Goal: Information Seeking & Learning: Learn about a topic

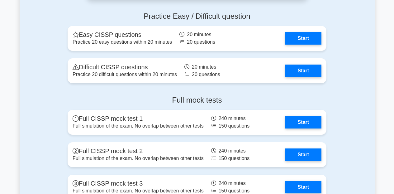
scroll to position [1316, 0]
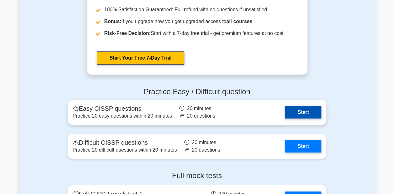
click at [304, 118] on link "Start" at bounding box center [303, 112] width 36 height 12
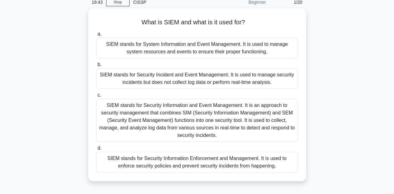
scroll to position [31, 0]
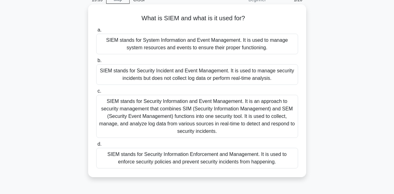
click at [194, 117] on div "SIEM stands for Security Information and Event Management. It is an approach to…" at bounding box center [197, 116] width 202 height 43
click at [96, 93] on input "c. SIEM stands for Security Information and Event Management. It is an approach…" at bounding box center [96, 91] width 0 height 4
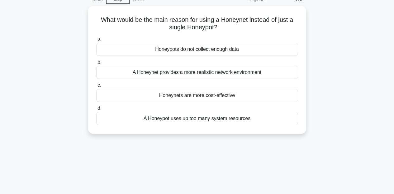
scroll to position [0, 0]
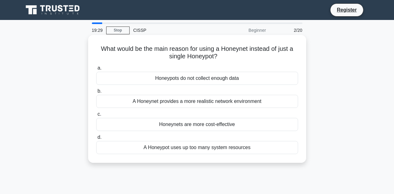
click at [217, 98] on div "A Honeynet provides a more realistic network environment" at bounding box center [197, 101] width 202 height 13
click at [96, 93] on input "b. A Honeynet provides a more realistic network environment" at bounding box center [96, 91] width 0 height 4
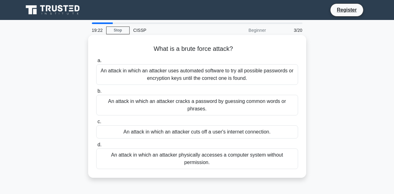
click at [221, 79] on div "An attack in which an attacker uses automated software to try all possible pass…" at bounding box center [197, 74] width 202 height 21
click at [96, 63] on input "a. An attack in which an attacker uses automated software to try all possible p…" at bounding box center [96, 61] width 0 height 4
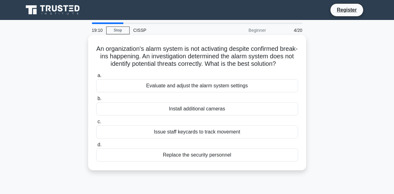
click at [221, 92] on div "Evaluate and adjust the alarm system settings" at bounding box center [197, 85] width 202 height 13
click at [96, 78] on input "a. Evaluate and adjust the alarm system settings" at bounding box center [96, 76] width 0 height 4
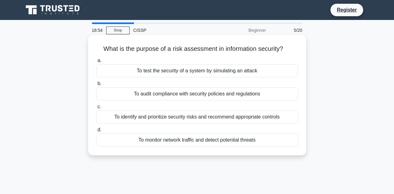
click at [217, 123] on div "To identify and prioritize security risks and recommend appropriate controls" at bounding box center [197, 116] width 202 height 13
click at [96, 109] on input "c. To identify and prioritize security risks and recommend appropriate controls" at bounding box center [96, 107] width 0 height 4
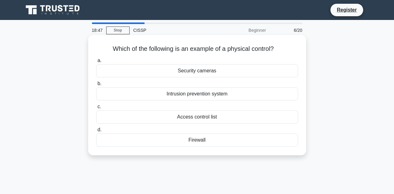
click at [193, 74] on div "Security cameras" at bounding box center [197, 70] width 202 height 13
click at [96, 63] on input "a. Security cameras" at bounding box center [96, 61] width 0 height 4
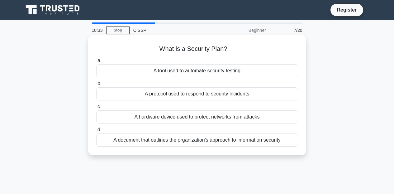
click at [167, 141] on div "A document that outlines the organization's approach to information security" at bounding box center [197, 139] width 202 height 13
click at [96, 132] on input "d. A document that outlines the organization's approach to information security" at bounding box center [96, 130] width 0 height 4
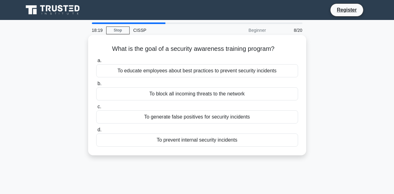
click at [180, 72] on div "To educate employees about best practices to prevent security incidents" at bounding box center [197, 70] width 202 height 13
click at [96, 63] on input "a. To educate employees about best practices to prevent security incidents" at bounding box center [96, 61] width 0 height 4
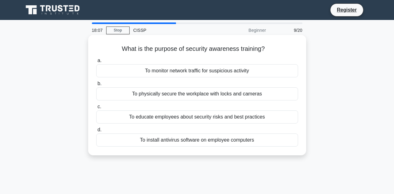
click at [230, 116] on div "To educate employees about security risks and best practices" at bounding box center [197, 116] width 202 height 13
click at [96, 109] on input "c. To educate employees about security risks and best practices" at bounding box center [96, 107] width 0 height 4
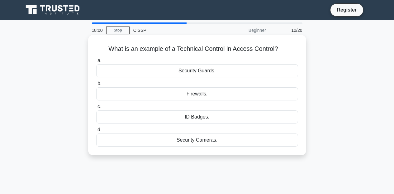
click at [222, 95] on div "Firewalls." at bounding box center [197, 93] width 202 height 13
click at [96, 86] on input "b. Firewalls." at bounding box center [96, 84] width 0 height 4
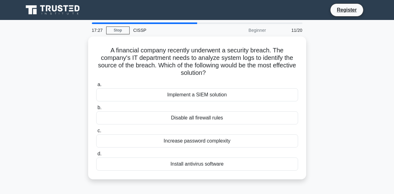
click at [222, 94] on div "Implement a SIEM solution" at bounding box center [197, 94] width 202 height 13
click at [96, 87] on input "a. Implement a SIEM solution" at bounding box center [96, 85] width 0 height 4
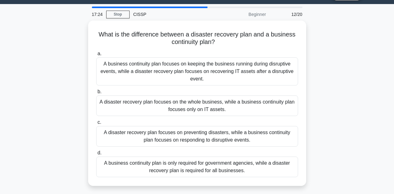
scroll to position [19, 0]
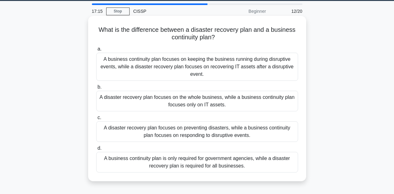
click at [265, 69] on div "A business continuity plan focuses on keeping the business running during disru…" at bounding box center [197, 67] width 202 height 28
click at [96, 51] on input "a. A business continuity plan focuses on keeping the business running during di…" at bounding box center [96, 49] width 0 height 4
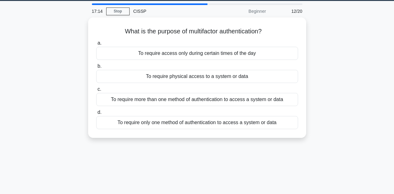
scroll to position [0, 0]
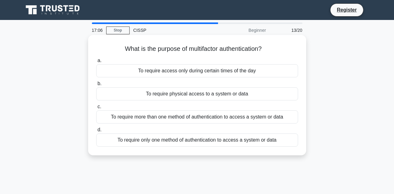
click at [219, 117] on div "To require more than one method of authentication to access a system or data" at bounding box center [197, 116] width 202 height 13
click at [96, 109] on input "c. To require more than one method of authentication to access a system or data" at bounding box center [96, 107] width 0 height 4
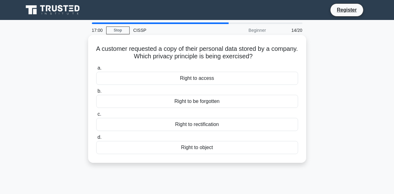
click at [217, 80] on div "Right to access" at bounding box center [197, 78] width 202 height 13
click at [96, 70] on input "a. Right to access" at bounding box center [96, 68] width 0 height 4
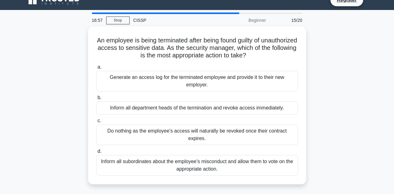
scroll to position [10, 0]
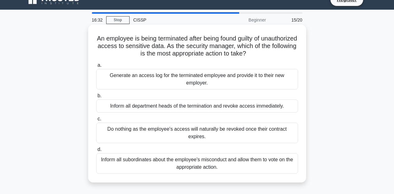
click at [264, 109] on div "Inform all department heads of the termination and revoke access immediately." at bounding box center [197, 105] width 202 height 13
click at [96, 98] on input "b. Inform all department heads of the termination and revoke access immediately." at bounding box center [96, 96] width 0 height 4
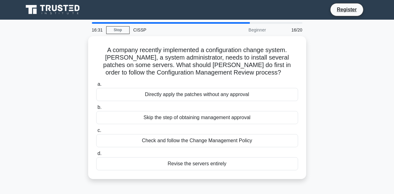
scroll to position [0, 0]
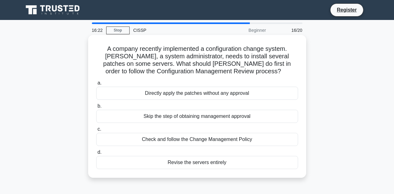
click at [239, 139] on div "Check and follow the Change Management Policy" at bounding box center [197, 139] width 202 height 13
click at [96, 131] on input "c. Check and follow the Change Management Policy" at bounding box center [96, 129] width 0 height 4
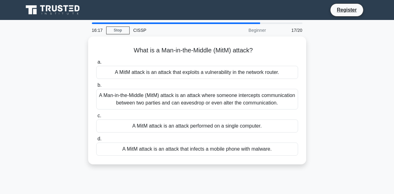
click at [239, 138] on div "a. A MitM attack is an attack that exploits a vulnerability in the network rout…" at bounding box center [197, 107] width 209 height 100
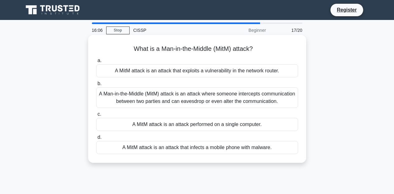
click at [217, 107] on div "A Man-in-the-Middle (MitM) attack is an attack where someone intercepts communi…" at bounding box center [197, 97] width 202 height 21
click at [96, 86] on input "b. A Man-in-the-Middle (MitM) attack is an attack where someone intercepts comm…" at bounding box center [96, 84] width 0 height 4
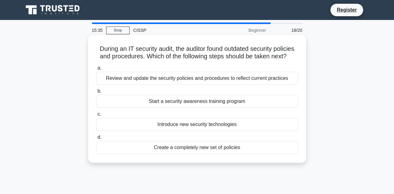
click at [231, 85] on div "Review and update the security policies and procedures to reflect current pract…" at bounding box center [197, 78] width 202 height 13
click at [96, 70] on input "a. Review and update the security policies and procedures to reflect current pr…" at bounding box center [96, 68] width 0 height 4
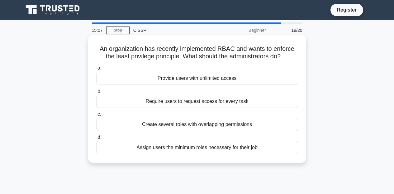
click at [179, 154] on div "Assign users the minimum roles necessary for their job" at bounding box center [197, 147] width 202 height 13
click at [96, 139] on input "d. Assign users the minimum roles necessary for their job" at bounding box center [96, 137] width 0 height 4
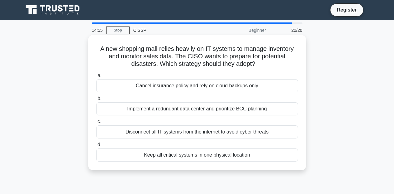
click at [193, 112] on div "Implement a redundant data center and prioritize BCC planning" at bounding box center [197, 108] width 202 height 13
click at [96, 101] on input "b. Implement a redundant data center and prioritize BCC planning" at bounding box center [96, 99] width 0 height 4
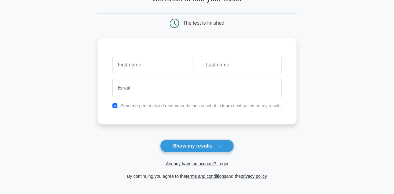
scroll to position [66, 0]
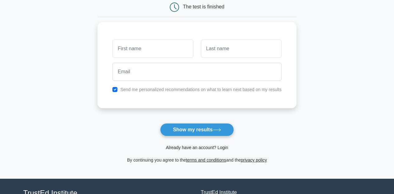
click at [210, 146] on link "Already have an account? Login" at bounding box center [197, 147] width 62 height 5
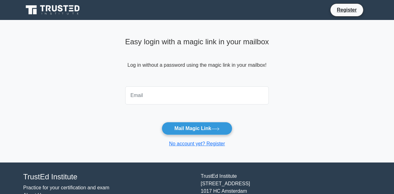
click at [152, 95] on input "email" at bounding box center [197, 95] width 144 height 18
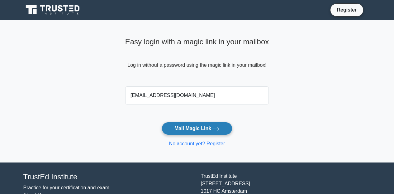
type input "[EMAIL_ADDRESS][DOMAIN_NAME]"
click at [210, 126] on button "Mail Magic Link" at bounding box center [197, 128] width 71 height 13
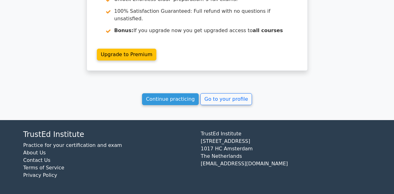
scroll to position [1322, 0]
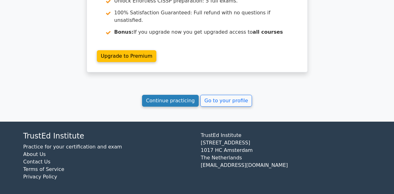
click at [159, 105] on link "Continue practicing" at bounding box center [170, 101] width 57 height 12
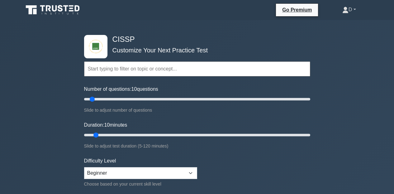
click at [356, 10] on link "D" at bounding box center [349, 9] width 44 height 12
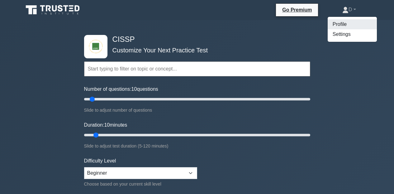
click at [339, 22] on link "Profile" at bounding box center [352, 24] width 49 height 10
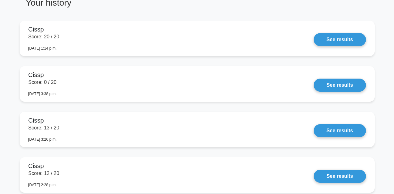
scroll to position [5, 0]
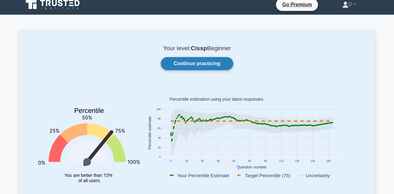
click at [221, 64] on link "Continue practicing" at bounding box center [197, 63] width 72 height 13
